Goal: Task Accomplishment & Management: Use online tool/utility

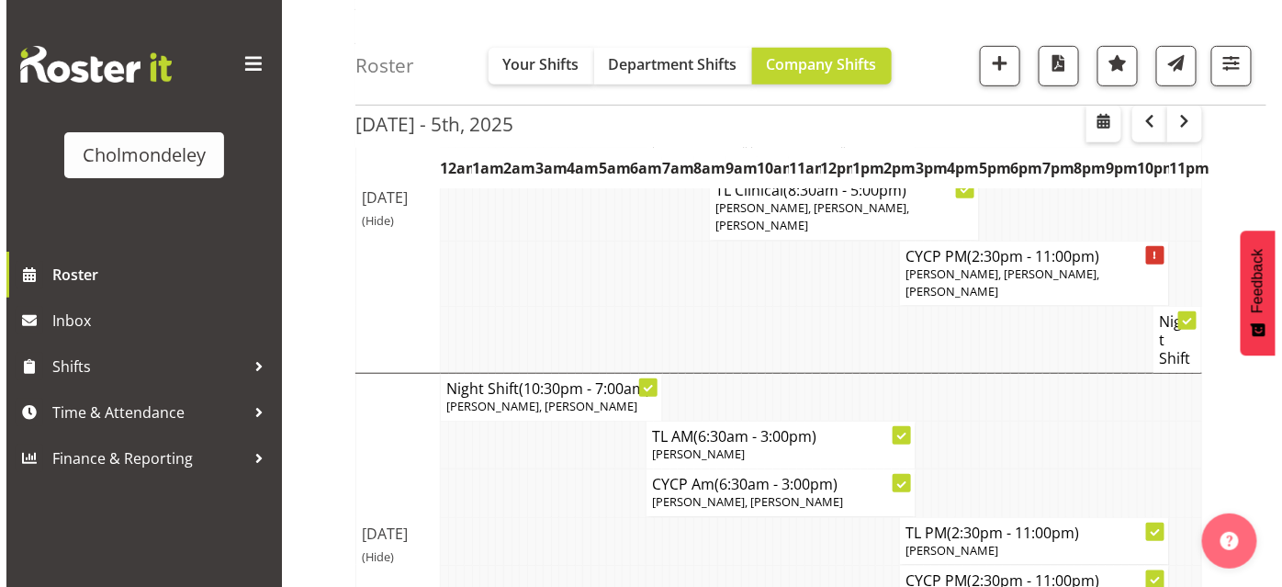
scroll to position [312, 0]
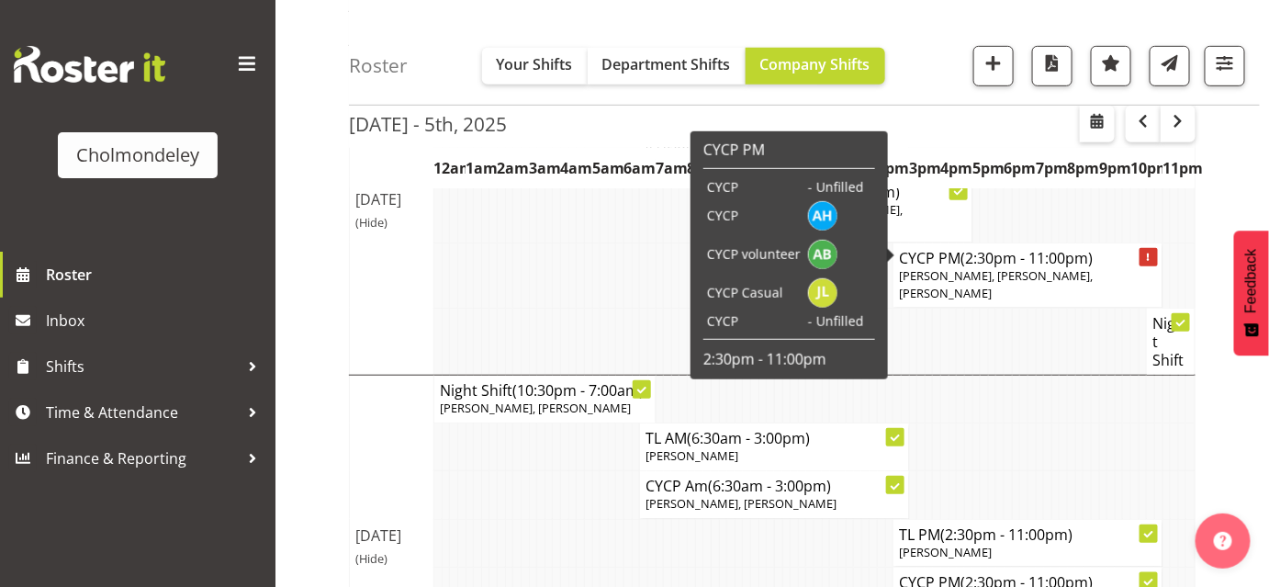
click at [1151, 248] on div at bounding box center [1149, 257] width 18 height 18
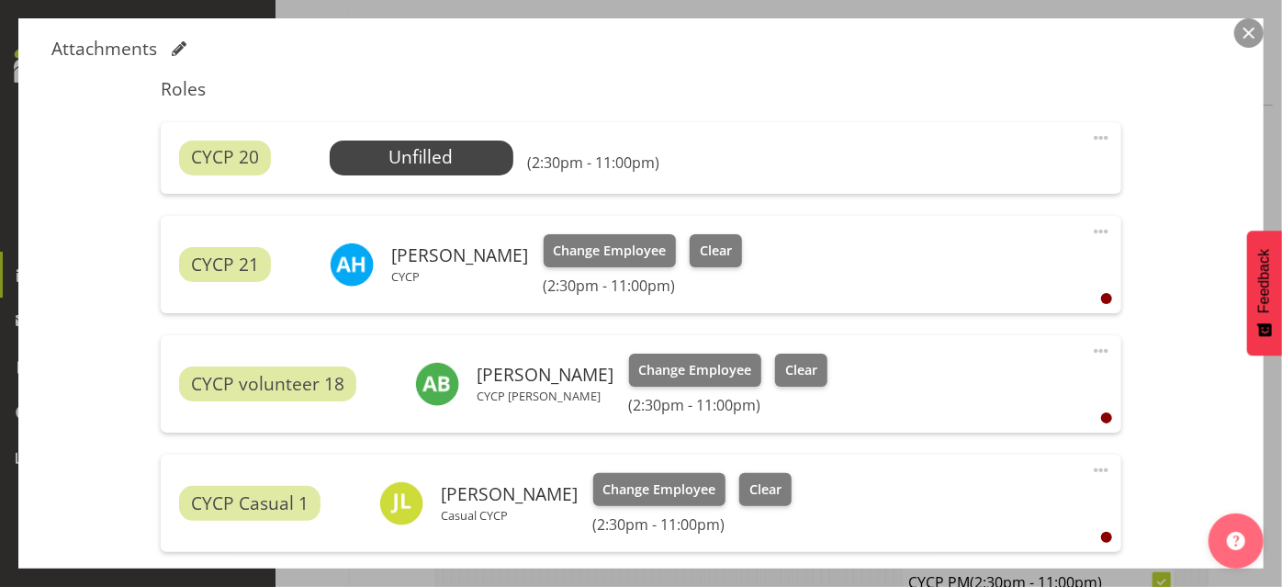
scroll to position [572, 0]
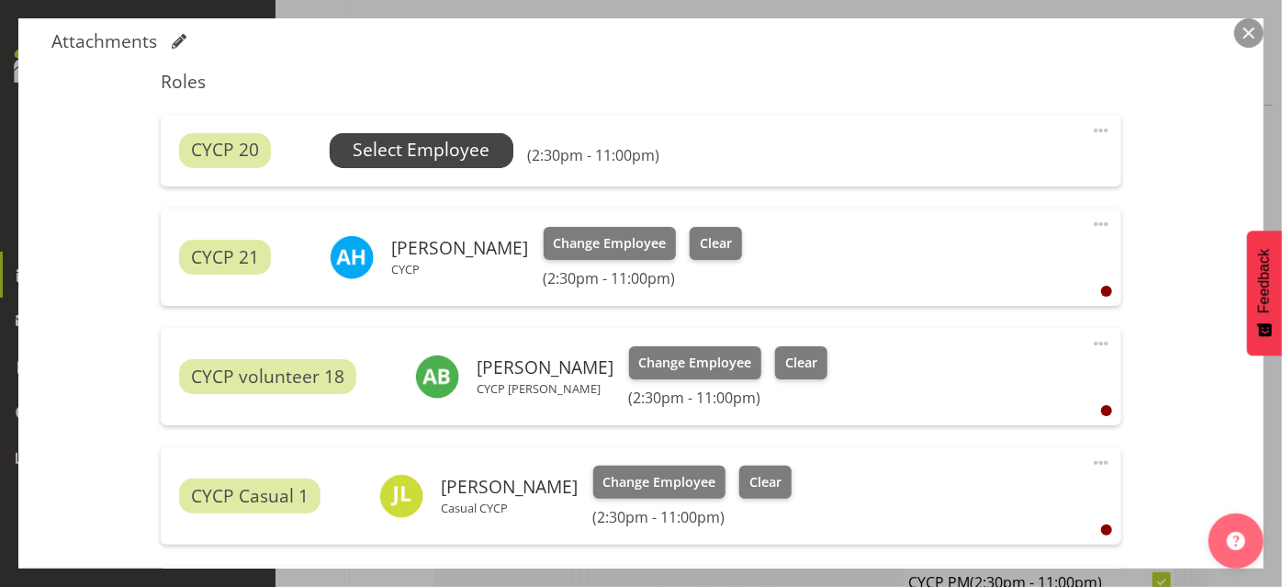
click at [419, 151] on span "Select Employee" at bounding box center [421, 150] width 137 height 27
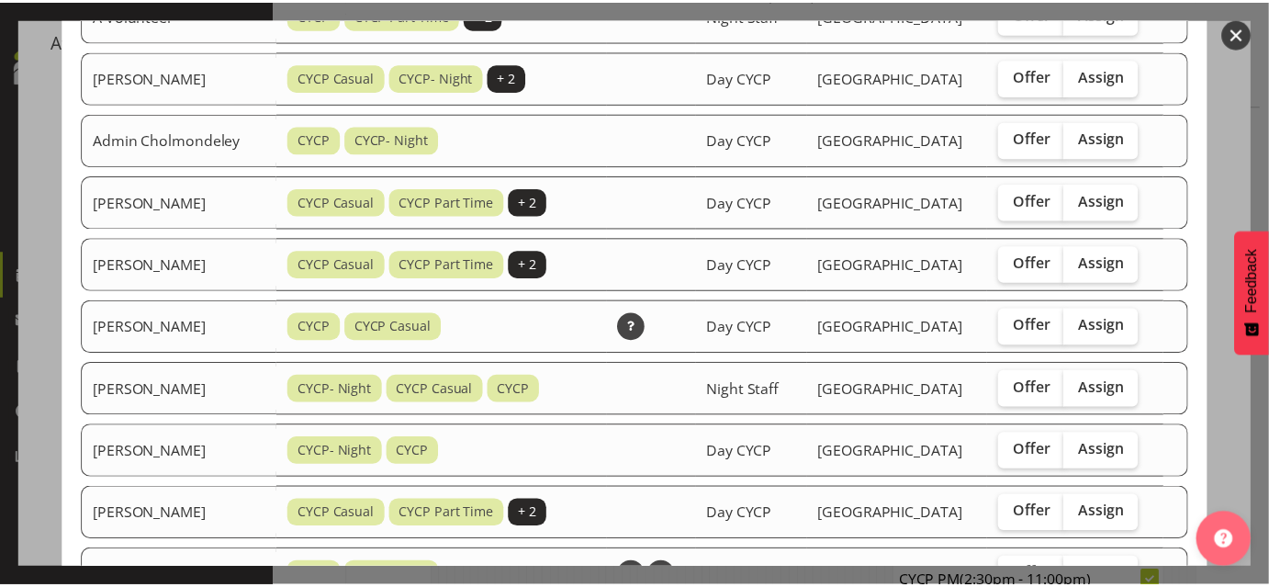
scroll to position [220, 0]
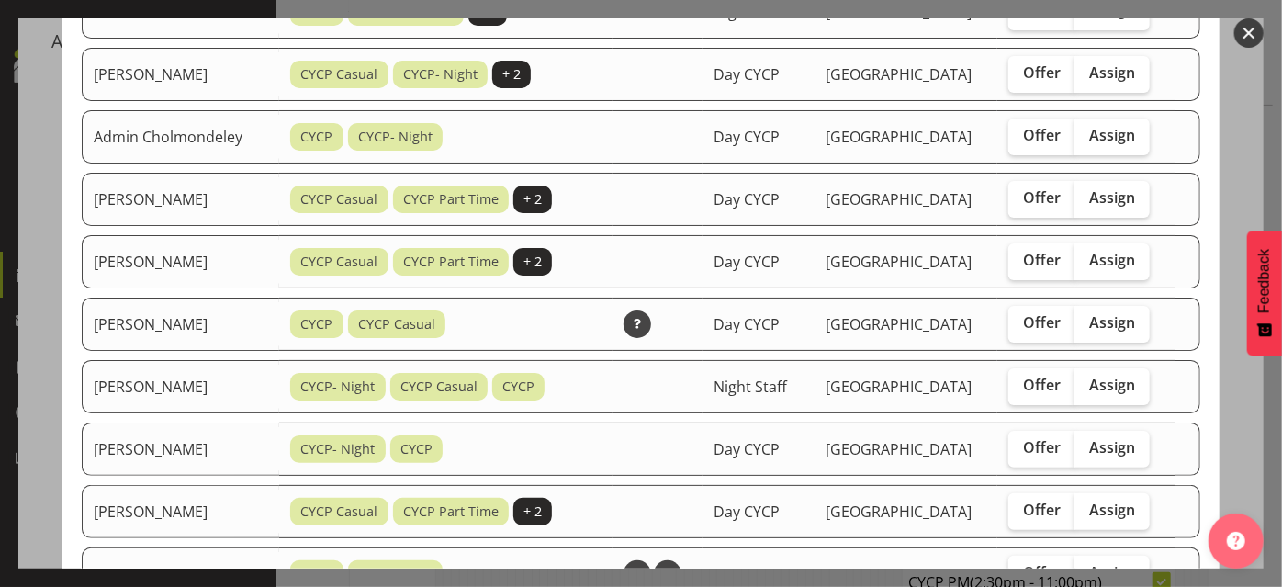
click at [1250, 34] on button "button" at bounding box center [1248, 32] width 29 height 29
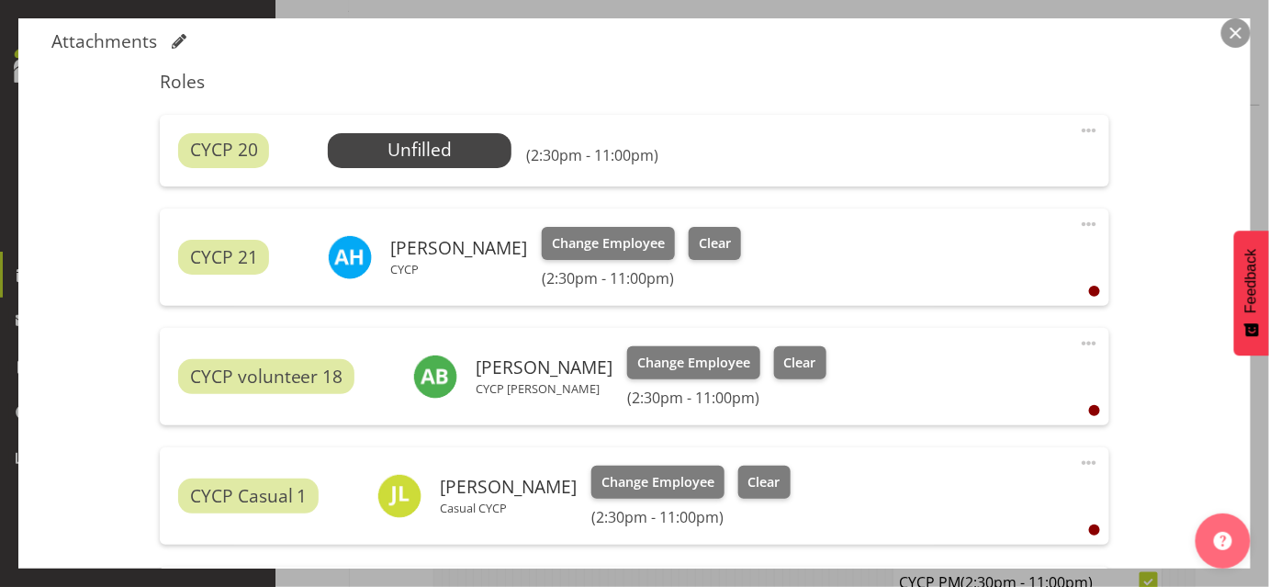
click at [1231, 40] on button "button" at bounding box center [1235, 32] width 29 height 29
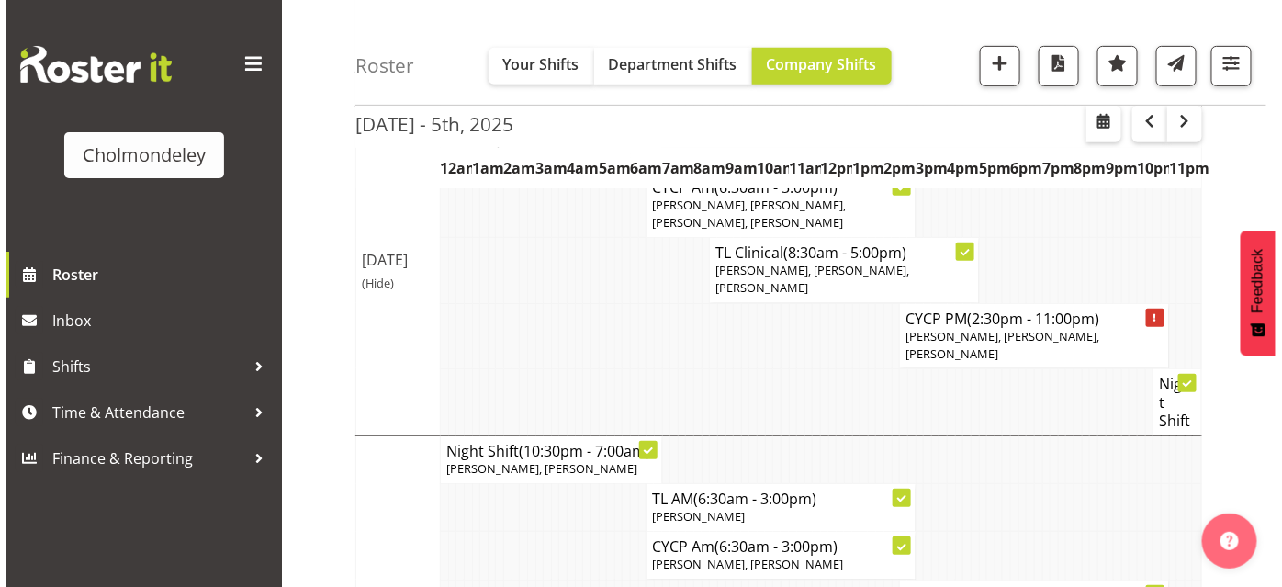
scroll to position [266, 0]
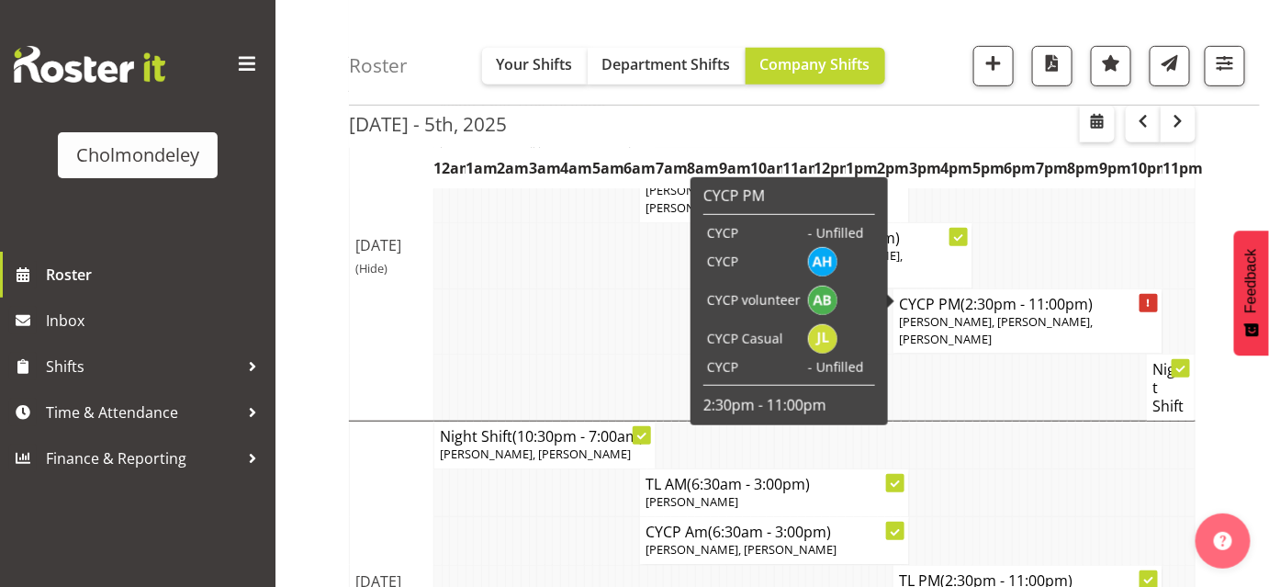
click at [1151, 294] on div at bounding box center [1149, 303] width 18 height 18
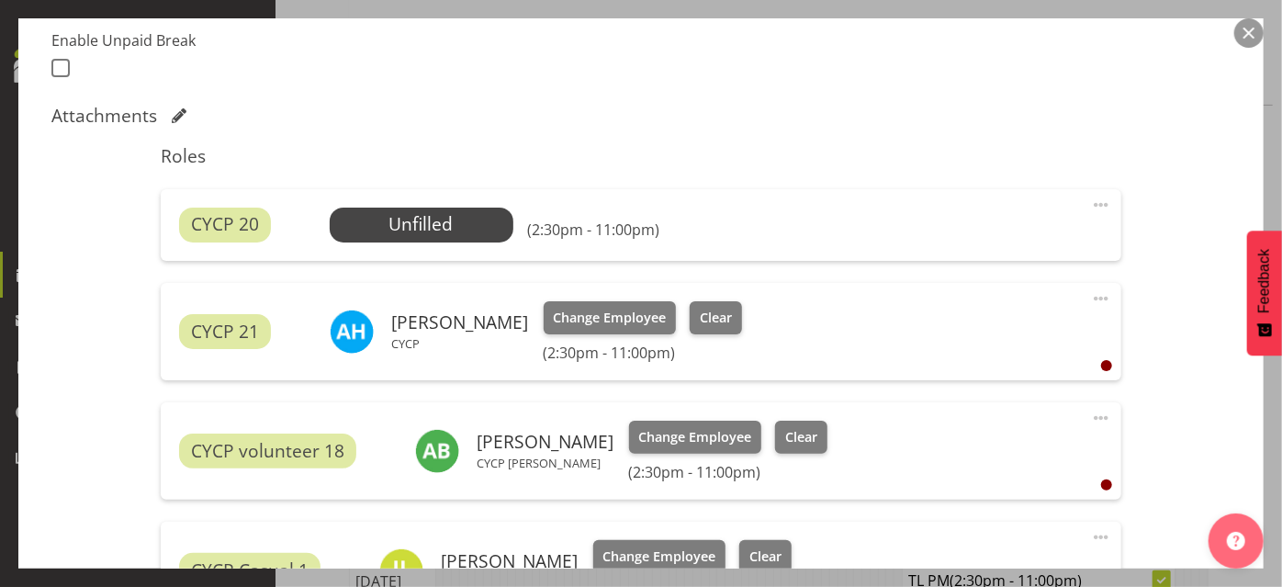
scroll to position [520, 0]
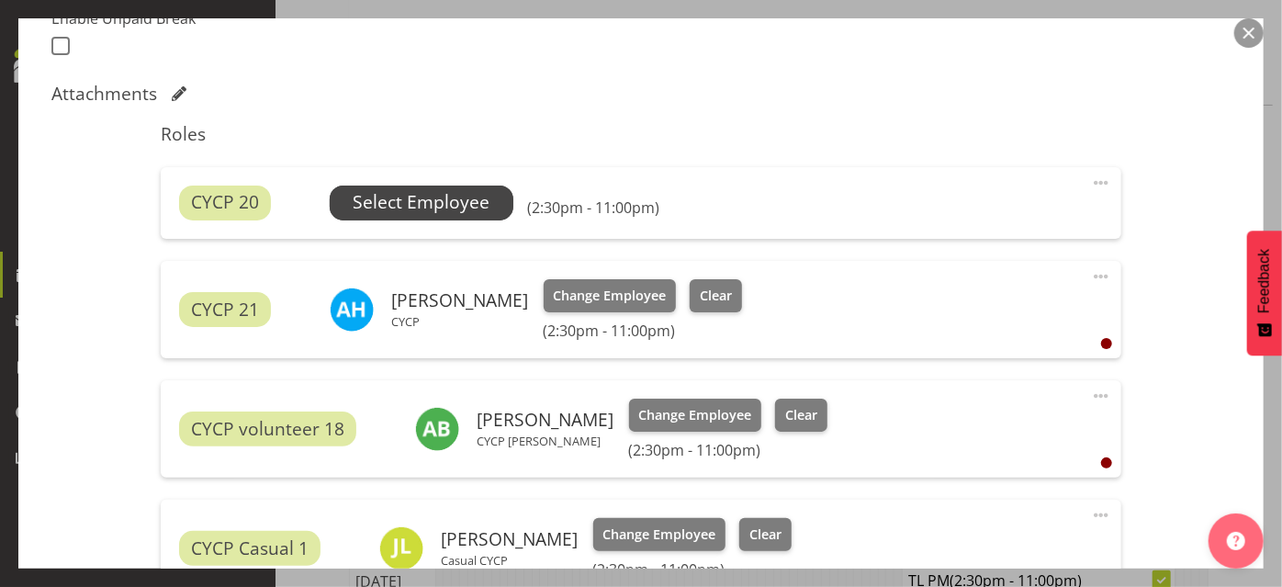
click at [448, 197] on span "Select Employee" at bounding box center [421, 202] width 137 height 27
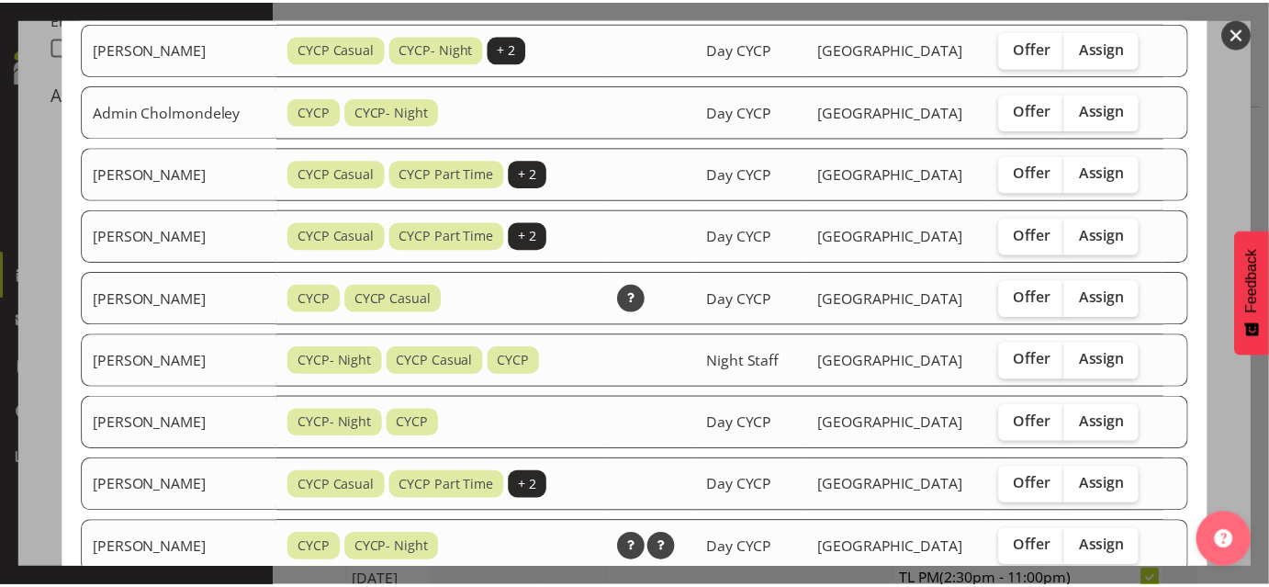
scroll to position [225, 0]
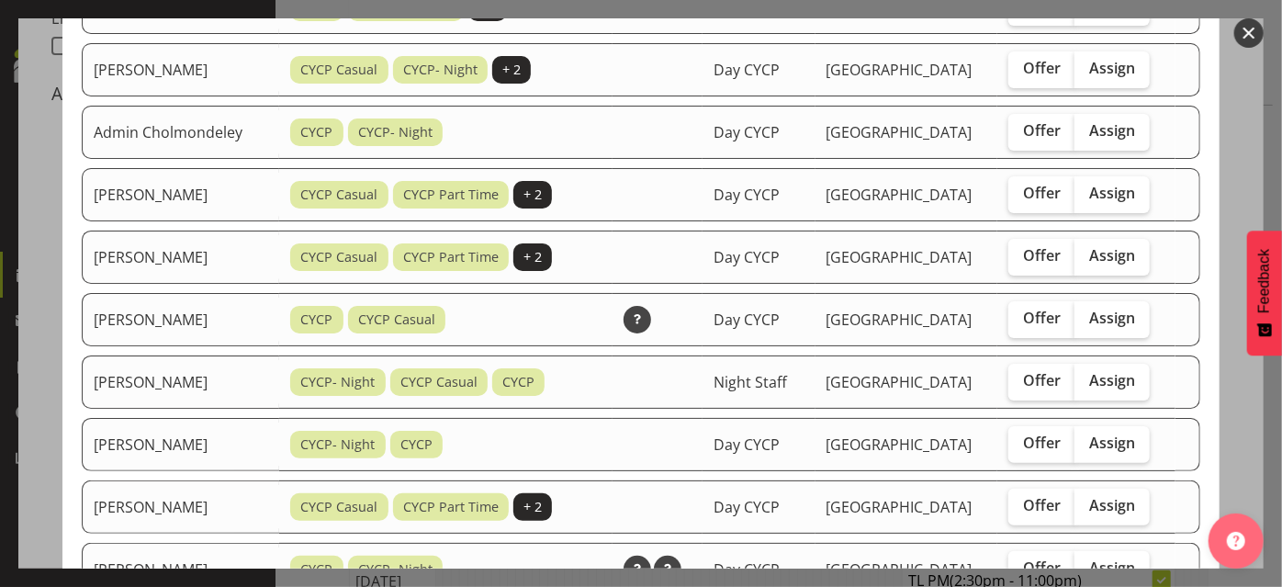
click at [1249, 27] on button "button" at bounding box center [1248, 32] width 29 height 29
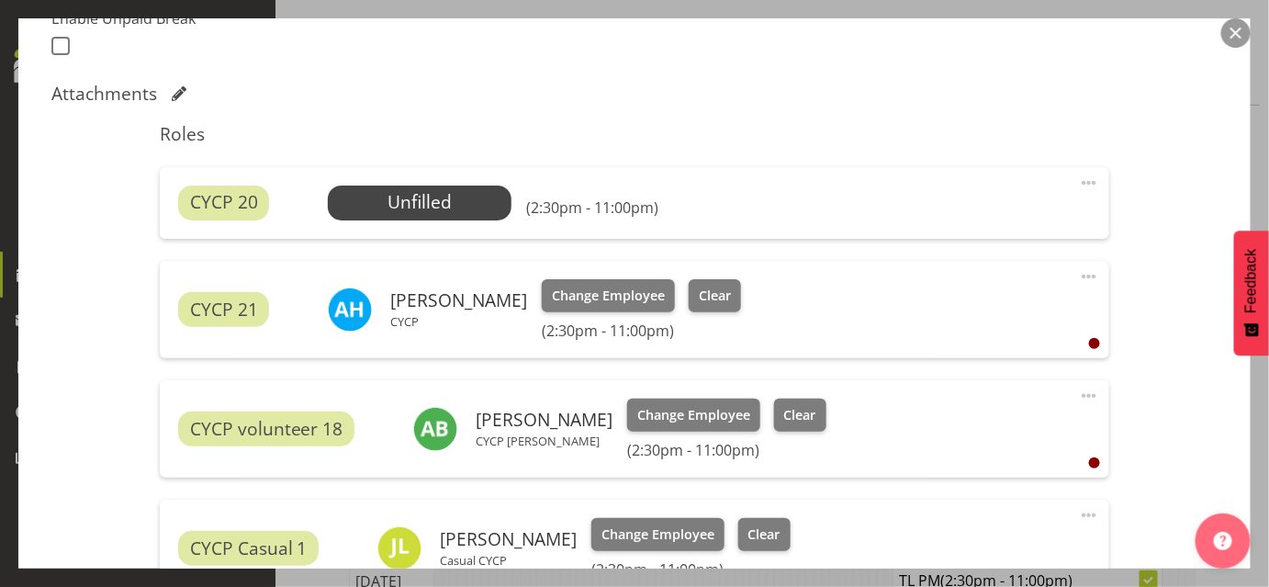
click at [1234, 31] on button "button" at bounding box center [1235, 32] width 29 height 29
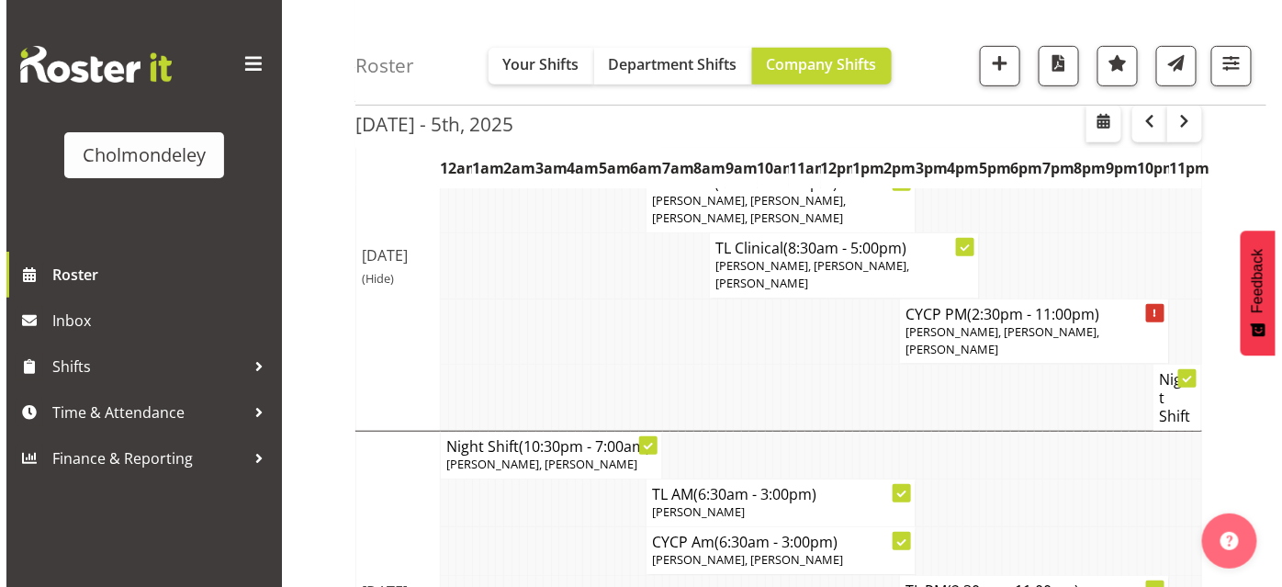
scroll to position [274, 0]
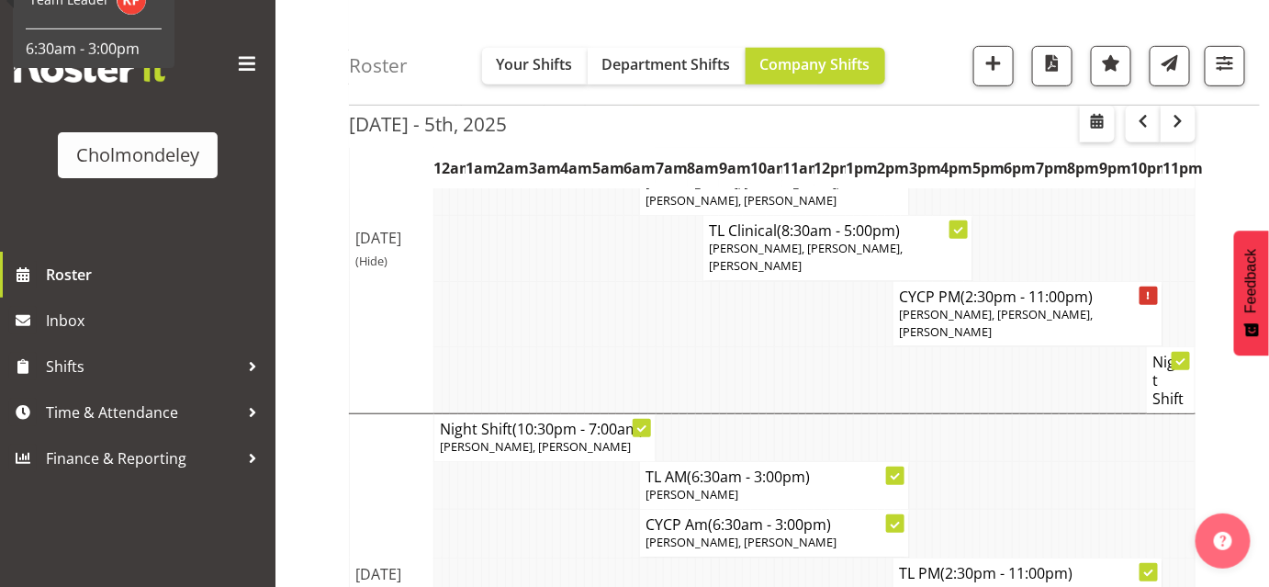
click at [895, 472] on icon at bounding box center [895, 476] width 9 height 9
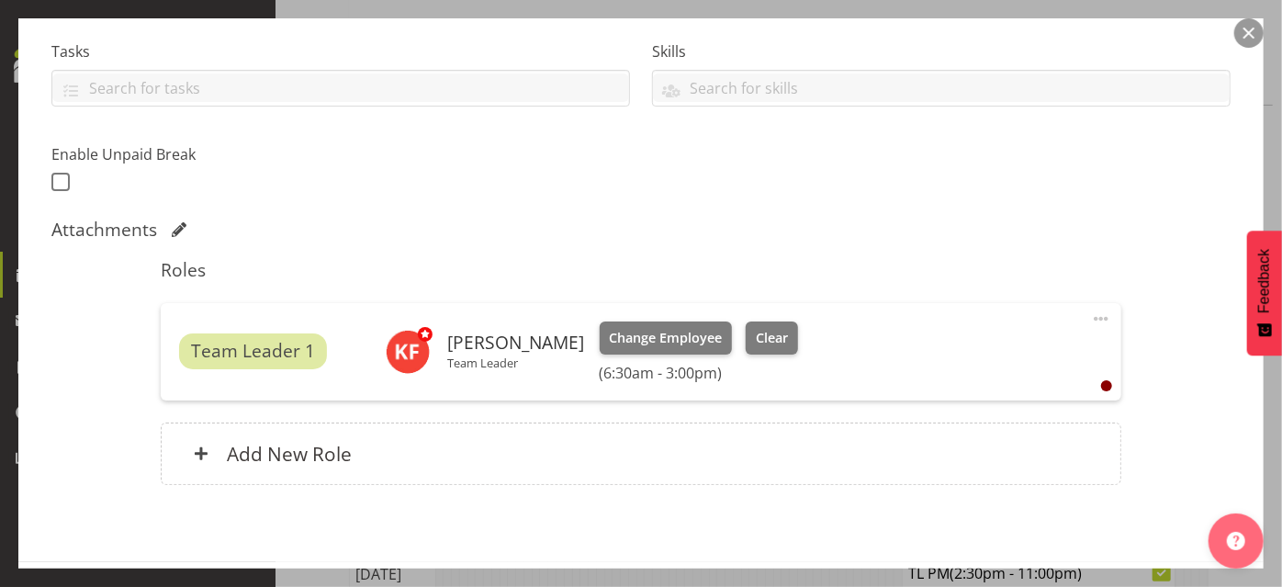
scroll to position [393, 0]
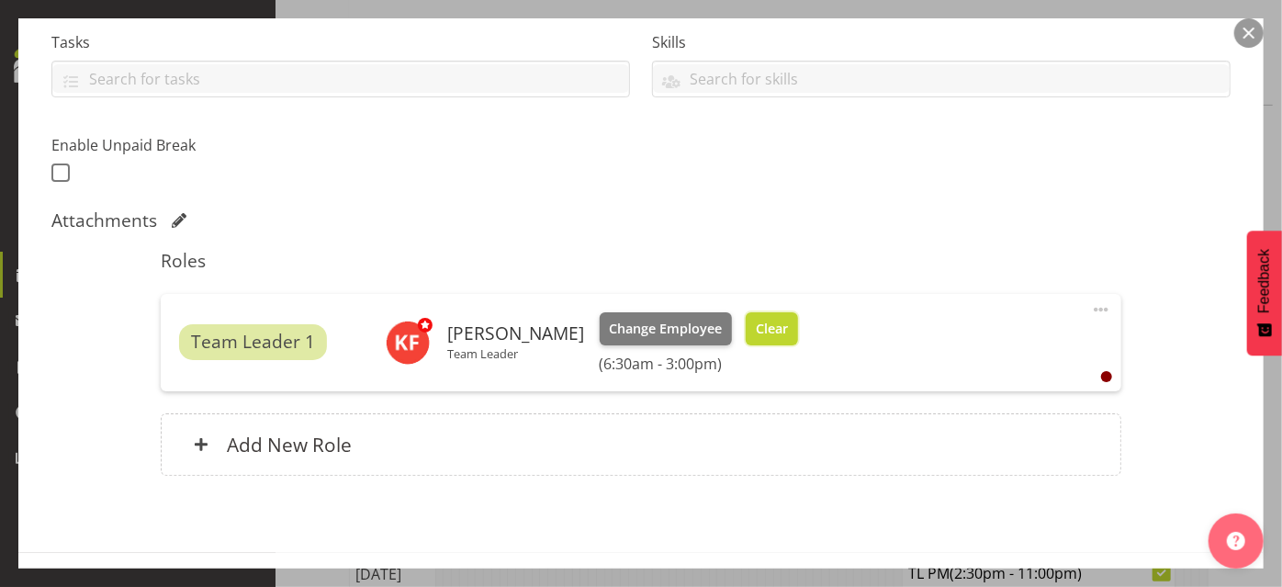
click at [758, 331] on span "Clear" at bounding box center [772, 329] width 32 height 20
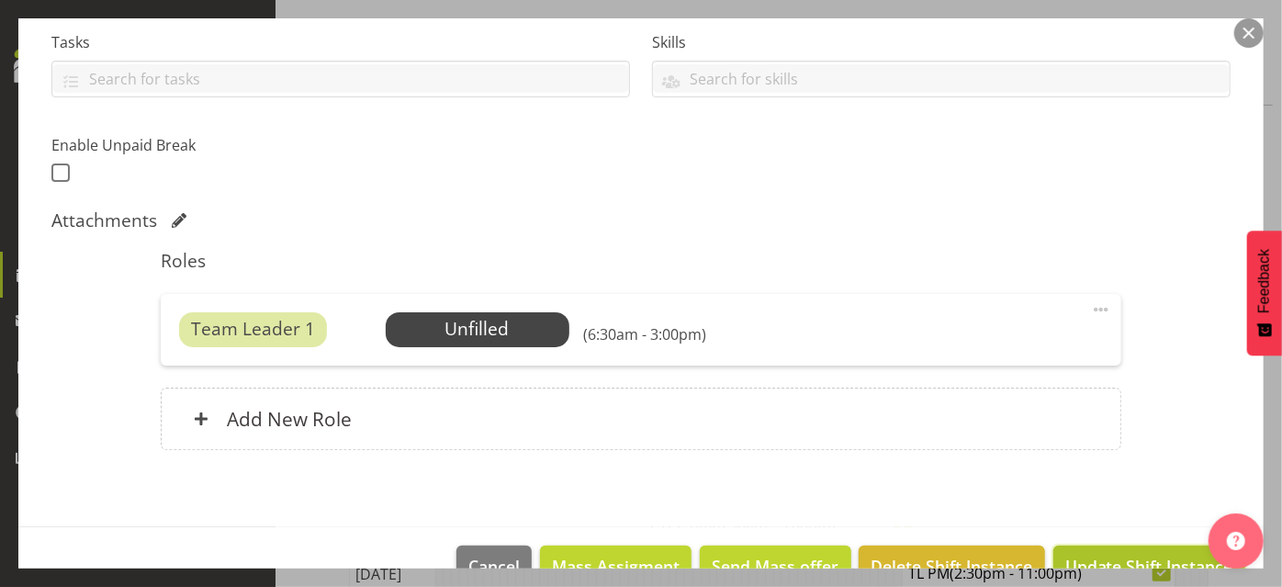
click at [1102, 564] on span "Update Shift Instance" at bounding box center [1149, 566] width 168 height 24
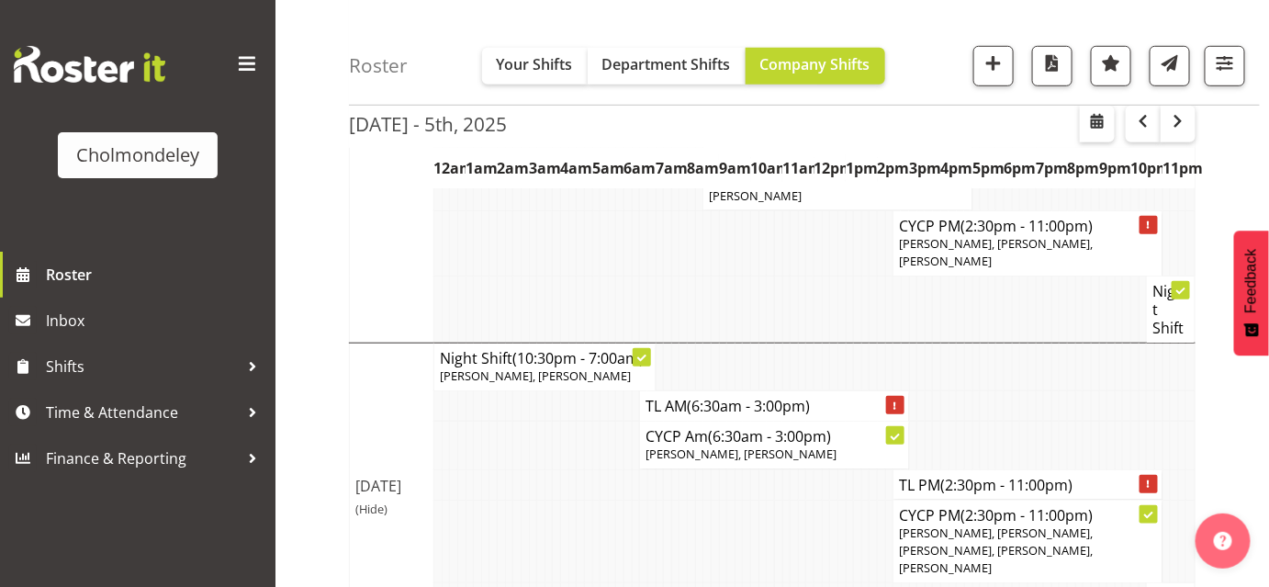
scroll to position [366, 0]
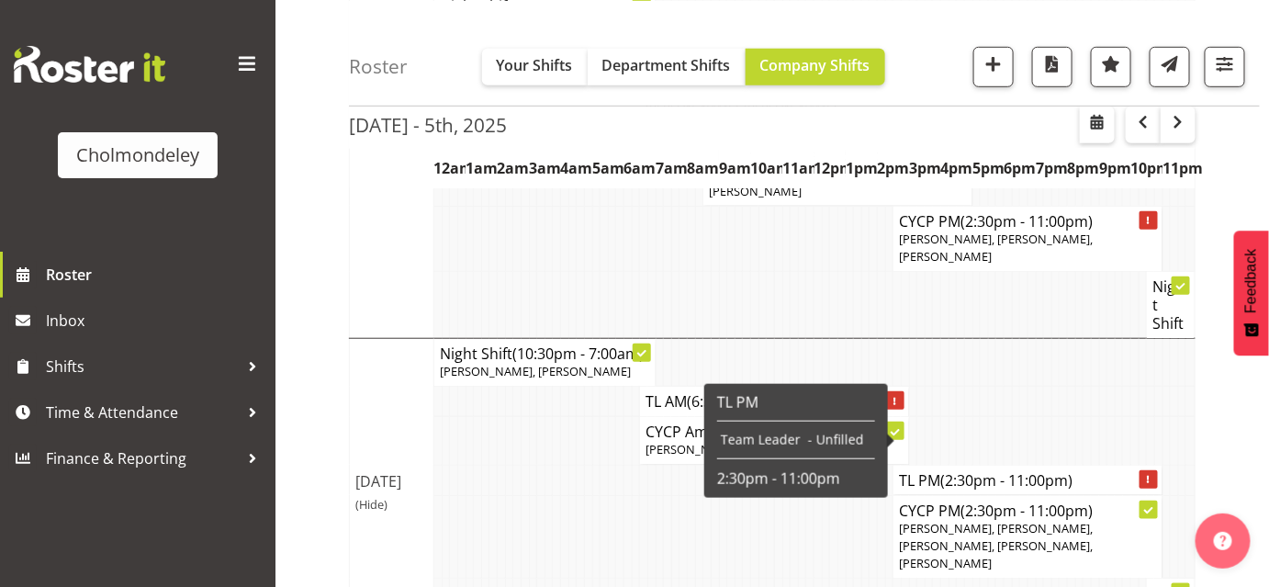
click at [1152, 470] on div at bounding box center [1149, 479] width 18 height 18
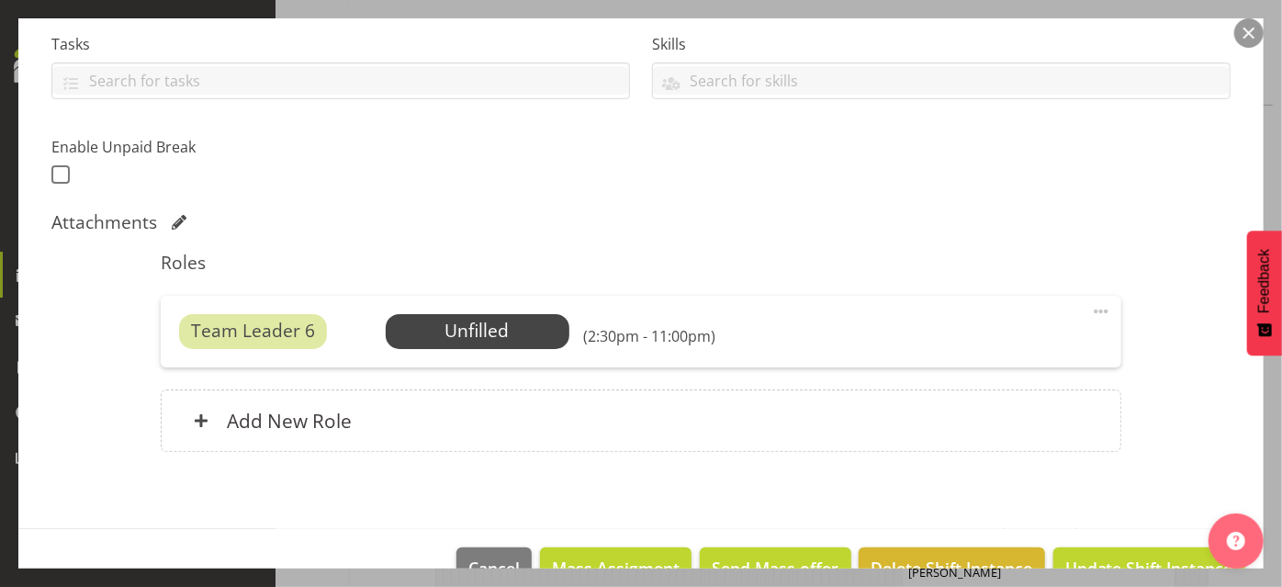
scroll to position [392, 0]
click at [523, 325] on span "Select Employee" at bounding box center [477, 330] width 137 height 27
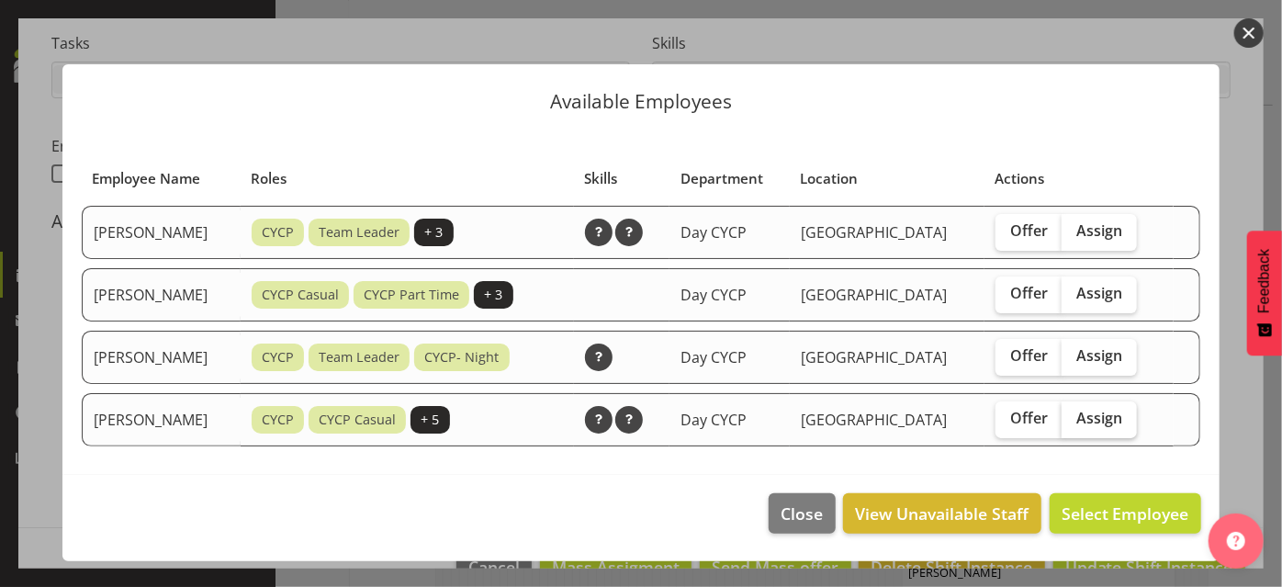
click at [1110, 421] on span "Assign" at bounding box center [1099, 418] width 46 height 18
click at [1073, 421] on input "Assign" at bounding box center [1068, 418] width 12 height 12
checkbox input "true"
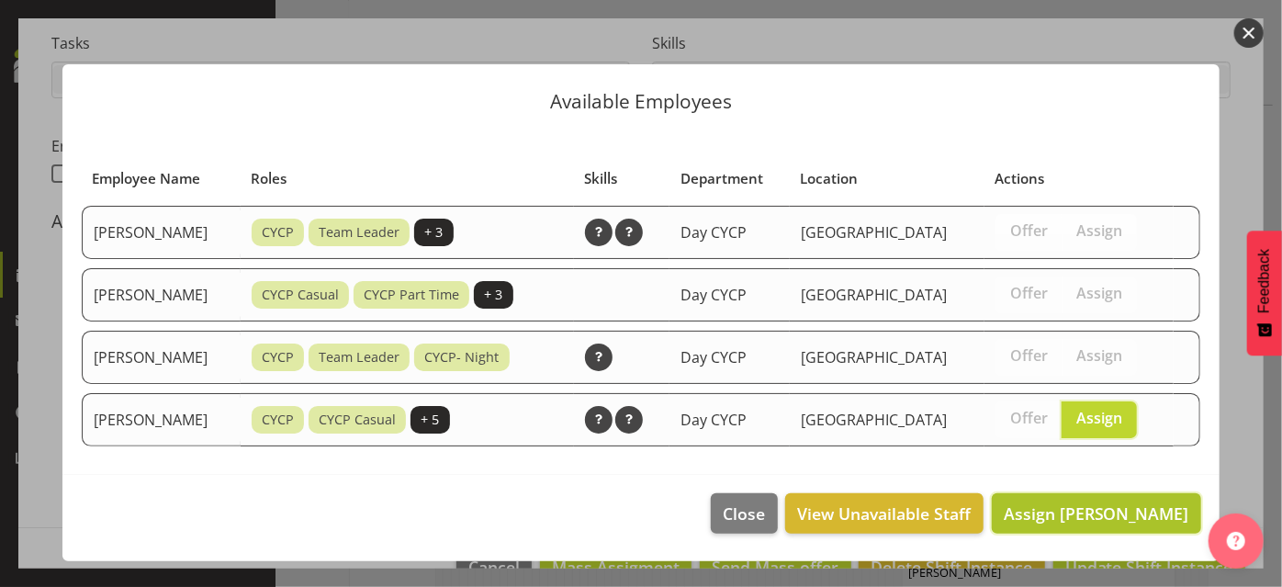
click at [1131, 518] on span "Assign [PERSON_NAME]" at bounding box center [1096, 513] width 185 height 24
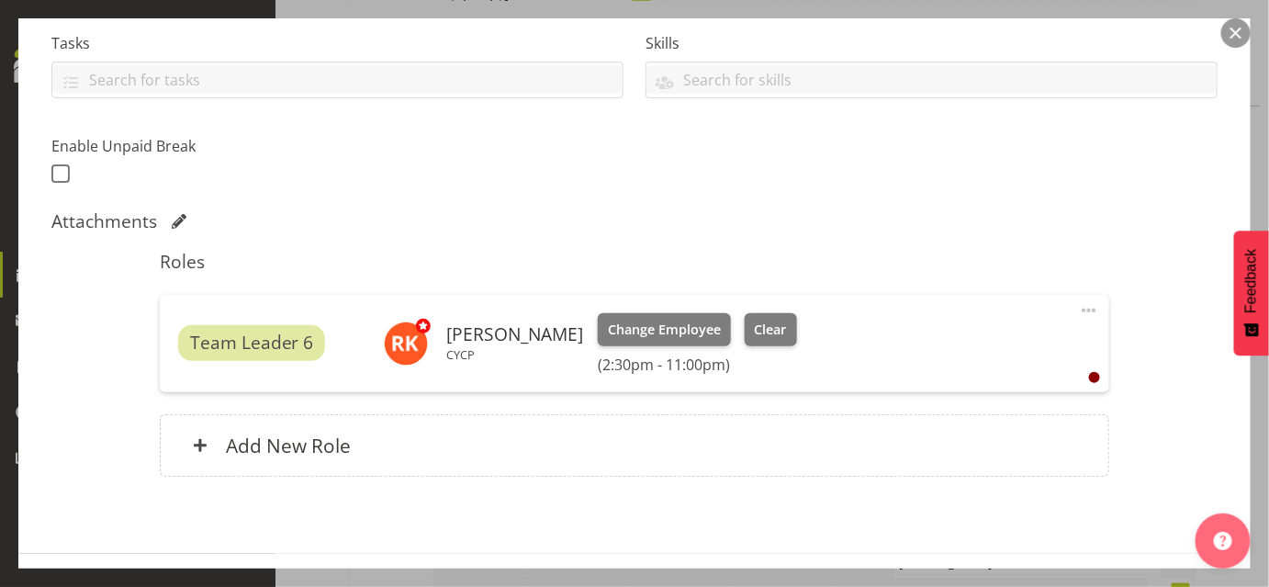
scroll to position [460, 0]
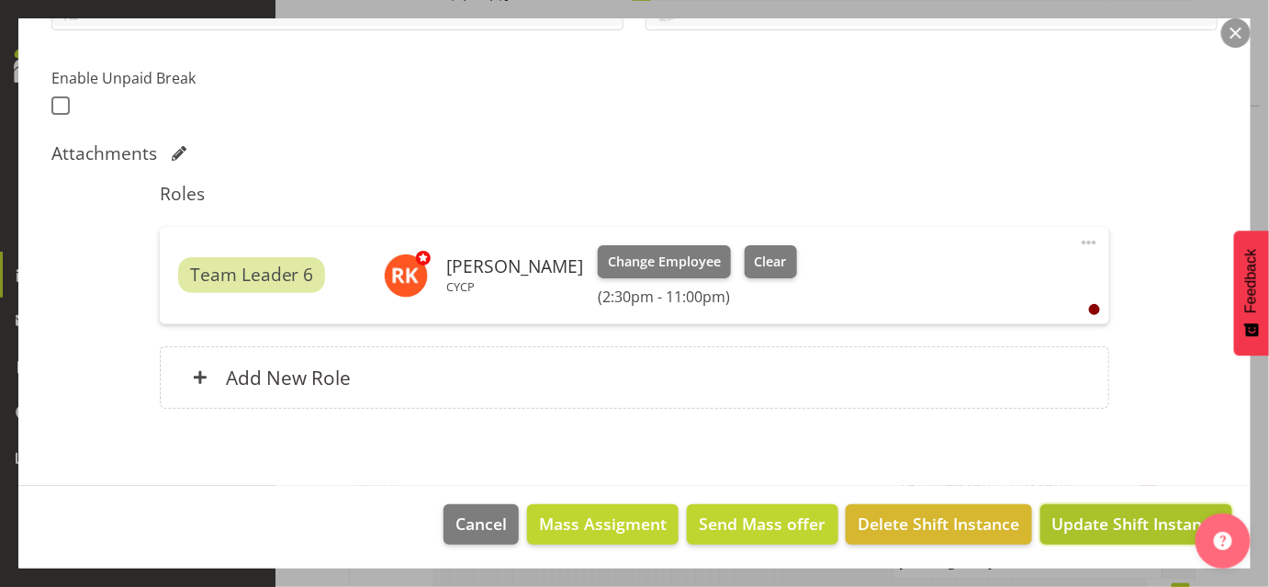
click at [1107, 523] on span "Update Shift Instance" at bounding box center [1136, 523] width 168 height 24
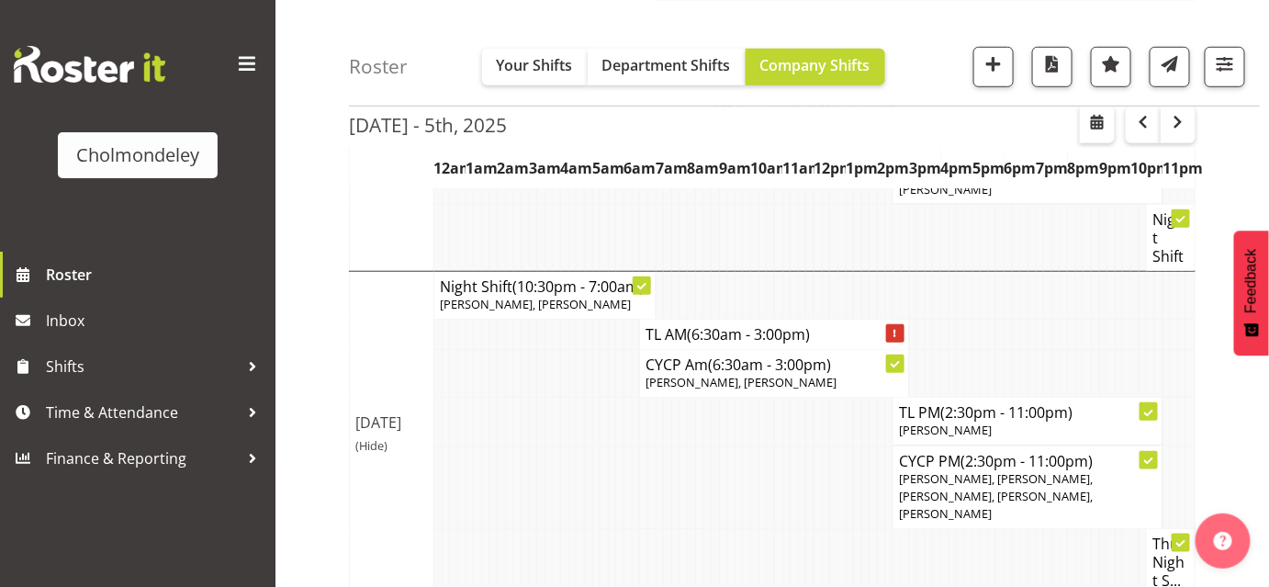
scroll to position [431, 0]
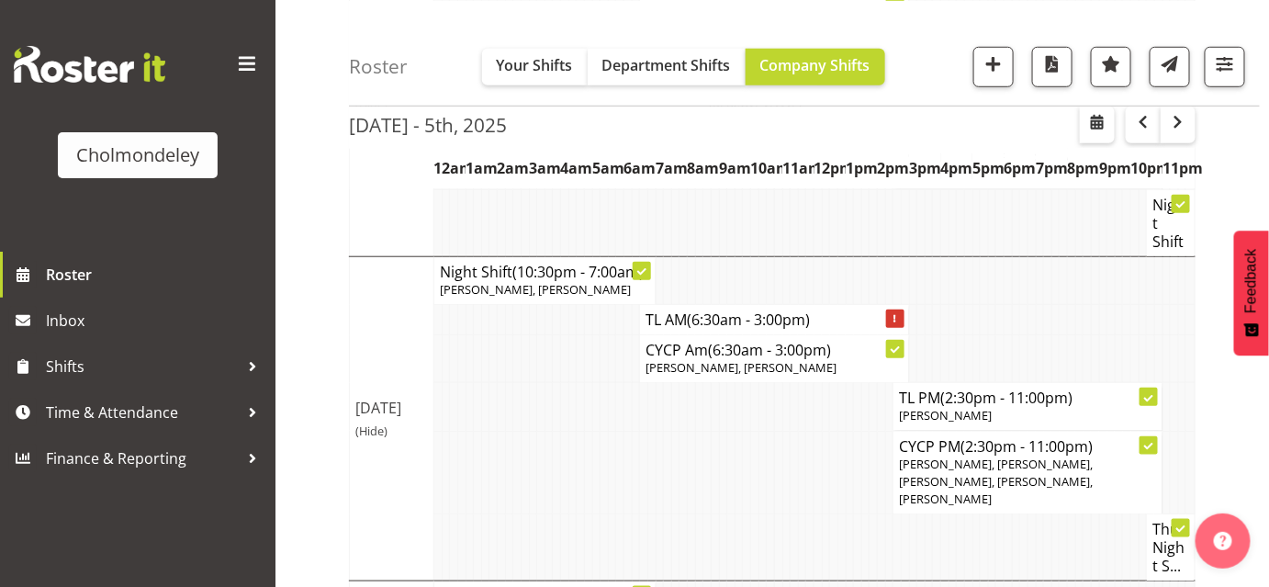
click at [1243, 176] on div "[DATE] - 5th, [DATE] - [DATE] [DATE] Day Week Fortnight Month calendar Month Ag…" at bounding box center [809, 530] width 920 height 1584
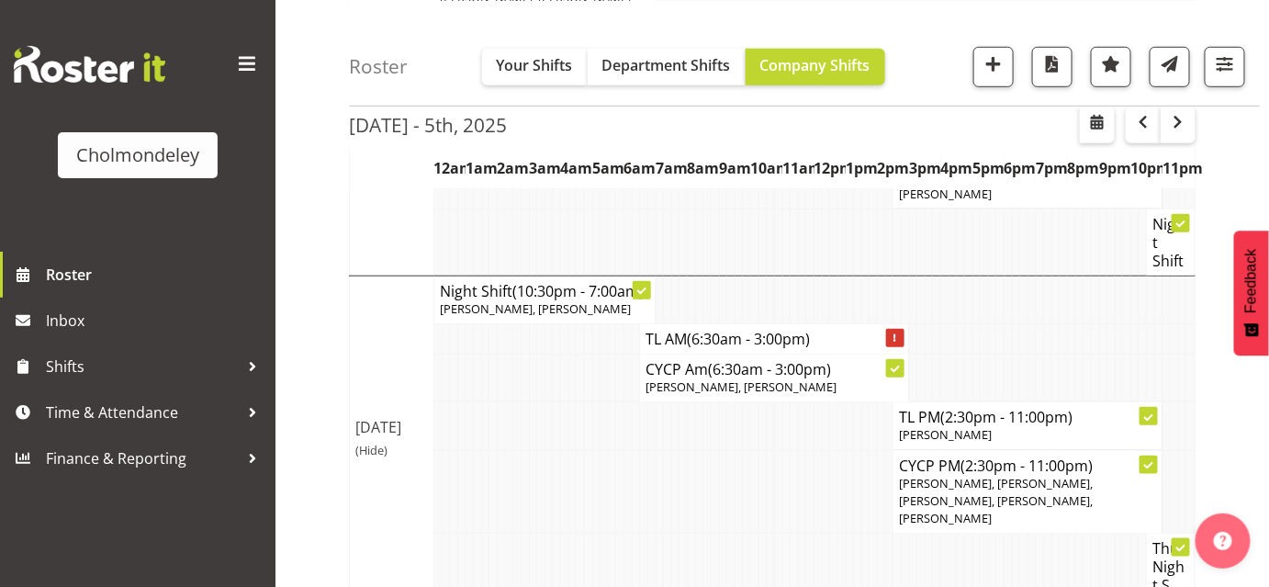
scroll to position [417, 0]
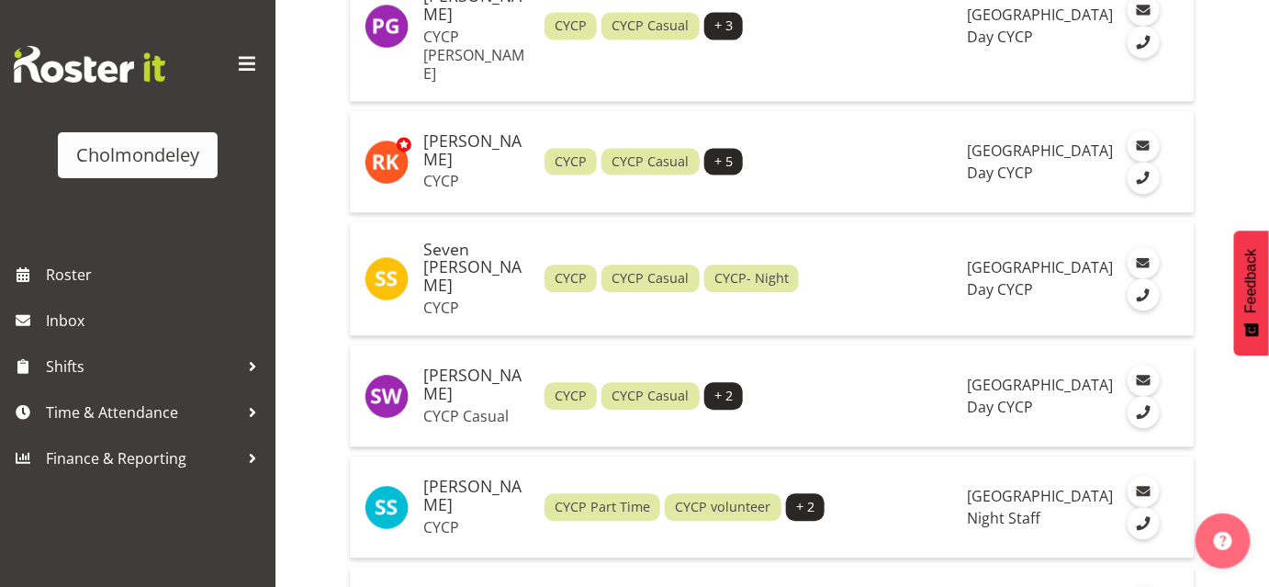
scroll to position [3583, 0]
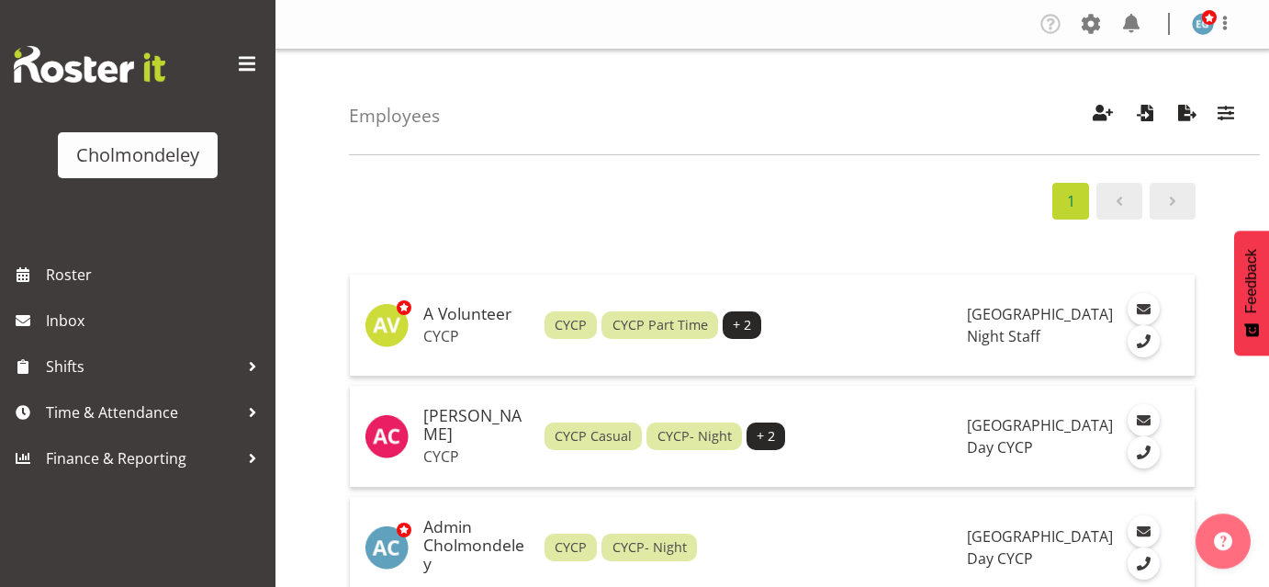
scroll to position [3583, 0]
